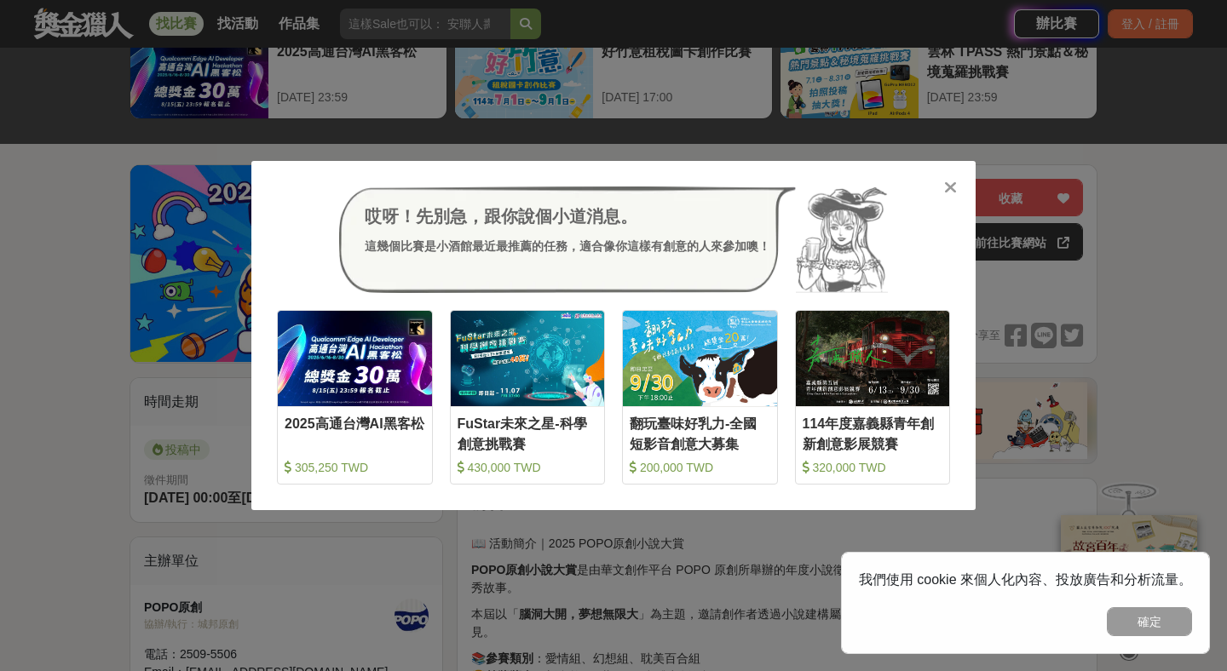
click at [583, 165] on div "哎呀！先別急，跟你說個小道消息。 這幾個比賽是小酒館最近最推薦的任務，適合像你這樣有創意的人來參加噢！ 收藏 2025高通台灣AI黑客松 305,250 TW…" at bounding box center [613, 336] width 724 height 350
click at [946, 186] on icon at bounding box center [950, 187] width 13 height 17
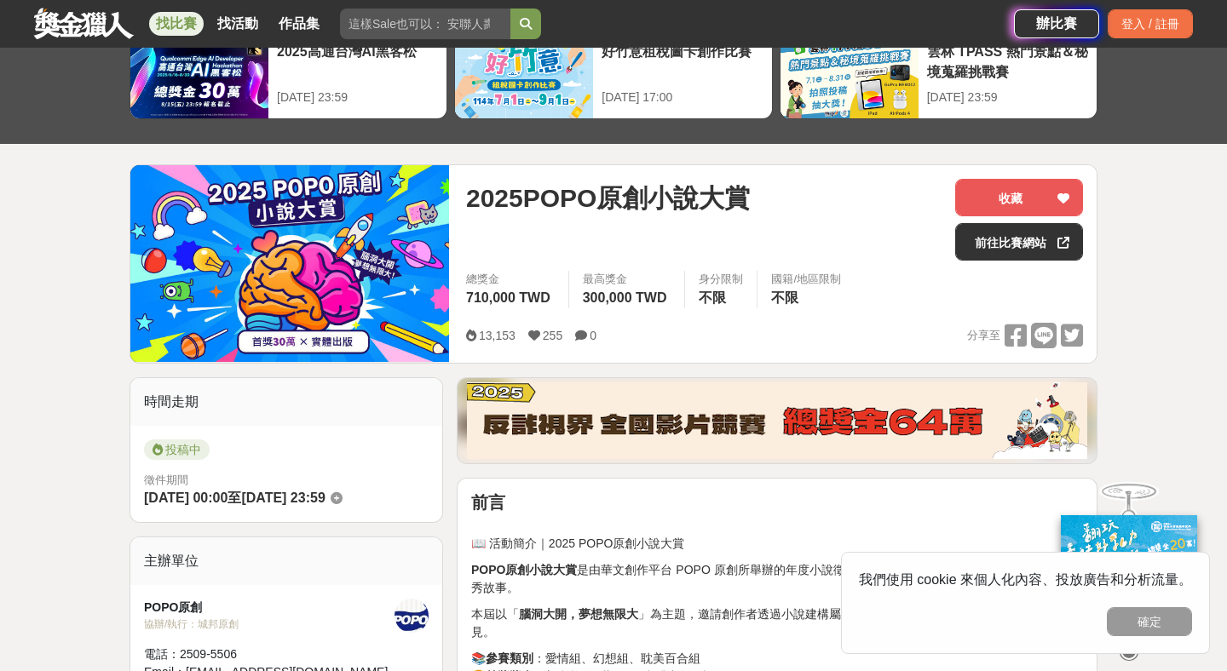
click at [310, 295] on img at bounding box center [289, 263] width 319 height 197
click at [1014, 238] on link "前往比賽網站" at bounding box center [1019, 241] width 128 height 37
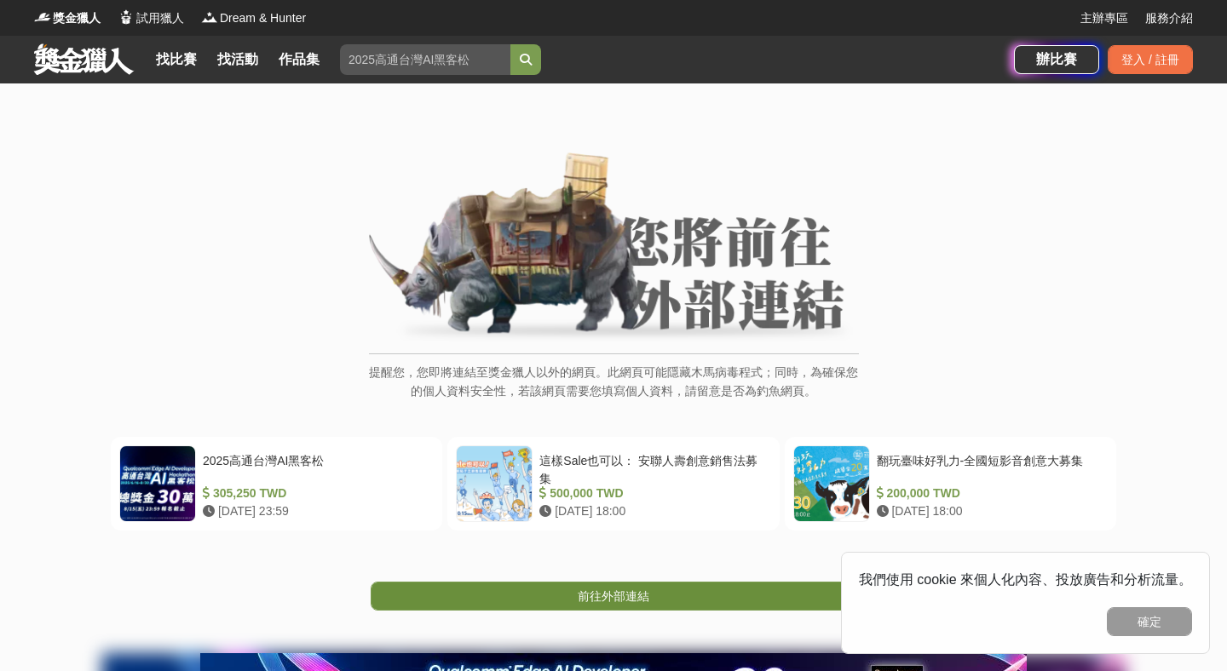
click at [570, 582] on link "前往外部連結" at bounding box center [614, 596] width 486 height 29
